Goal: Find specific page/section: Find specific page/section

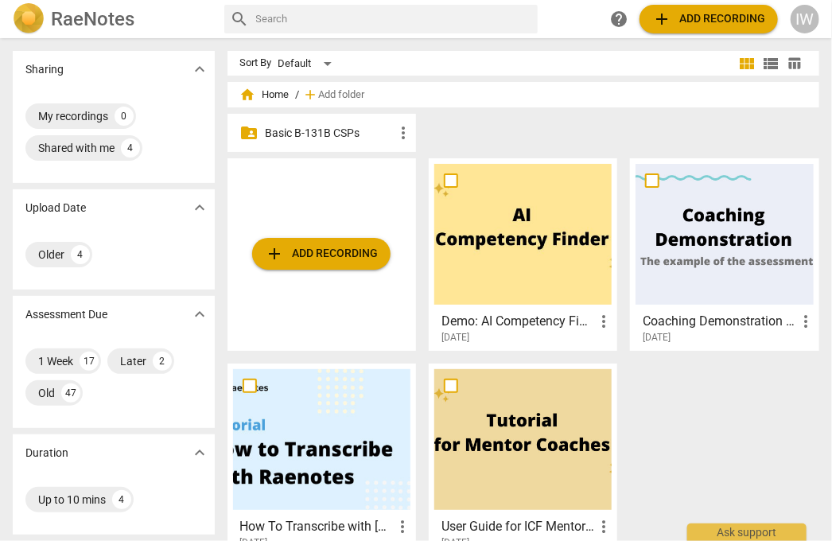
click at [334, 126] on p "Basic B-131B CSPs" at bounding box center [330, 133] width 128 height 17
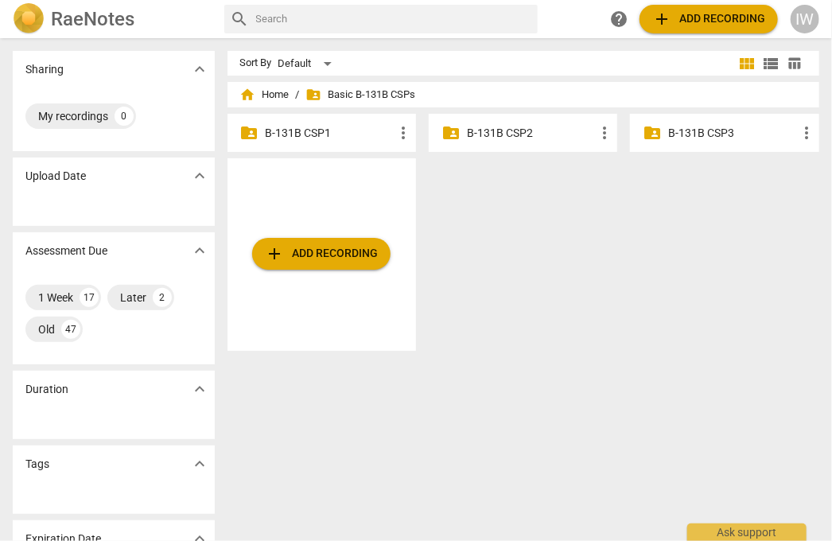
click at [695, 131] on p "B-131B CSP3" at bounding box center [732, 133] width 128 height 17
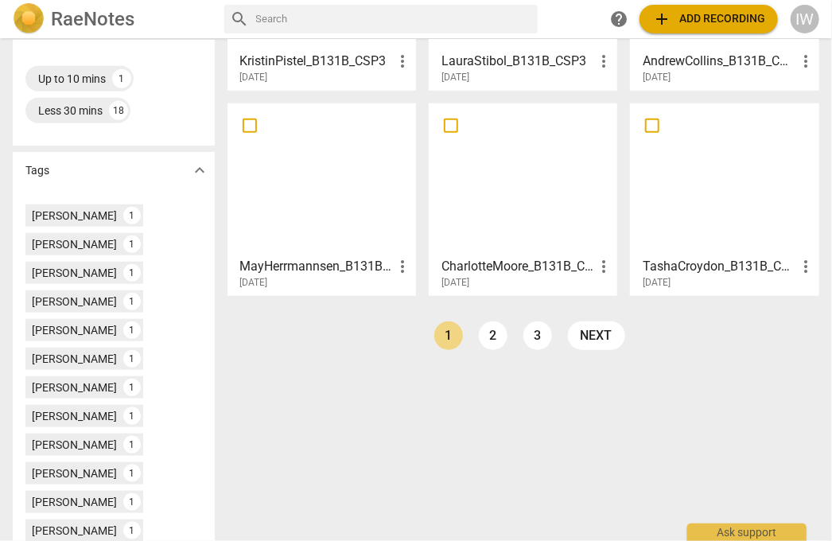
scroll to position [445, 0]
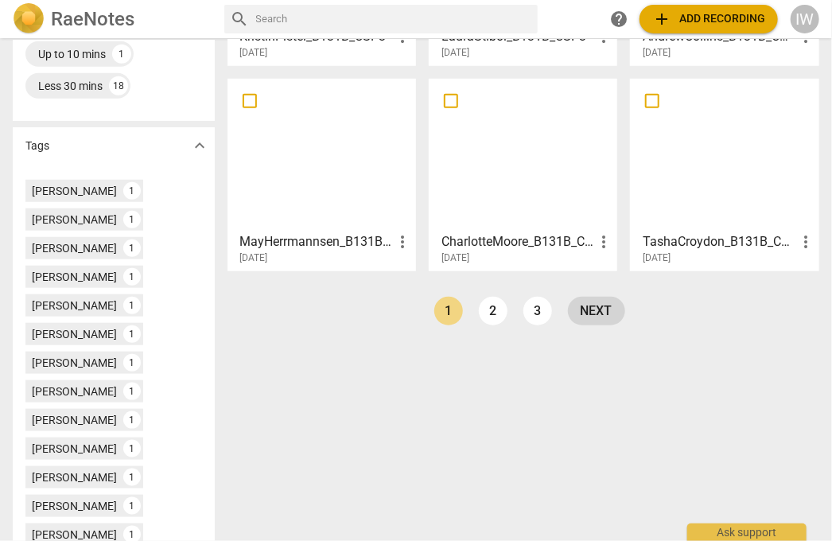
click at [580, 305] on link "next" at bounding box center [596, 311] width 57 height 29
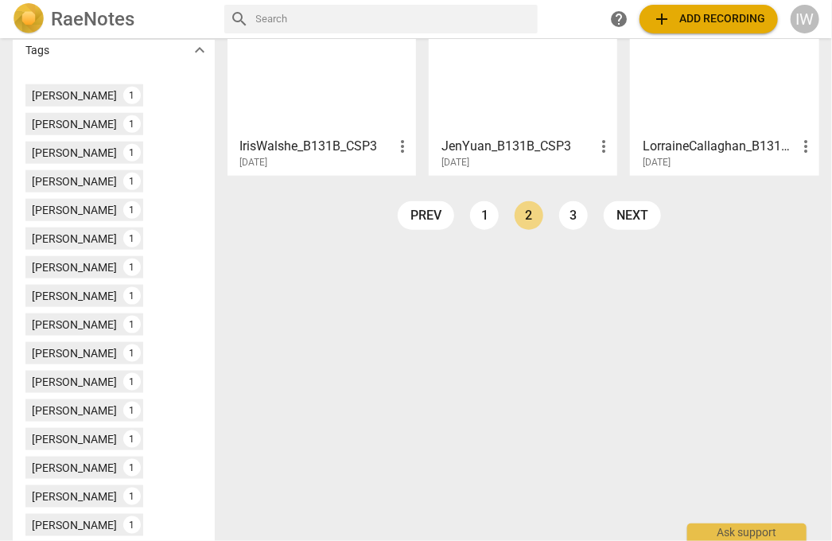
scroll to position [533, 0]
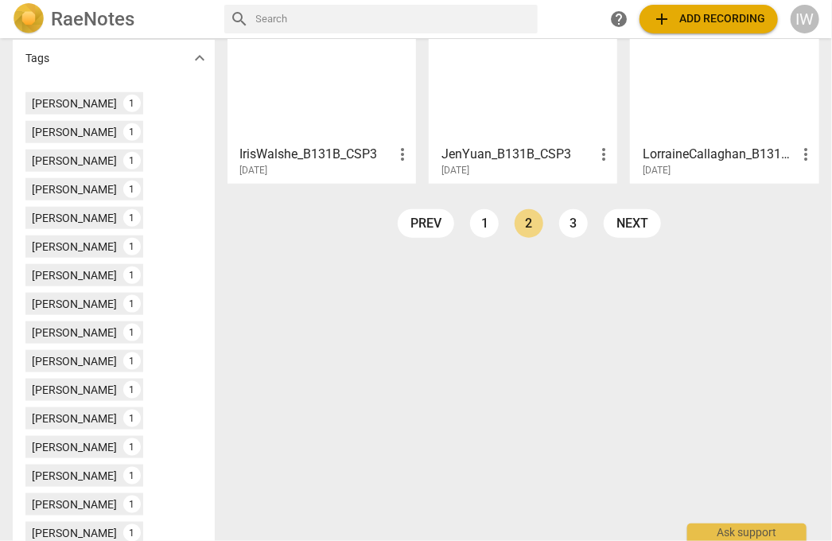
click at [315, 145] on h3 "IrisWalshe_B131B_CSP3" at bounding box center [316, 154] width 153 height 19
